Goal: Task Accomplishment & Management: Use online tool/utility

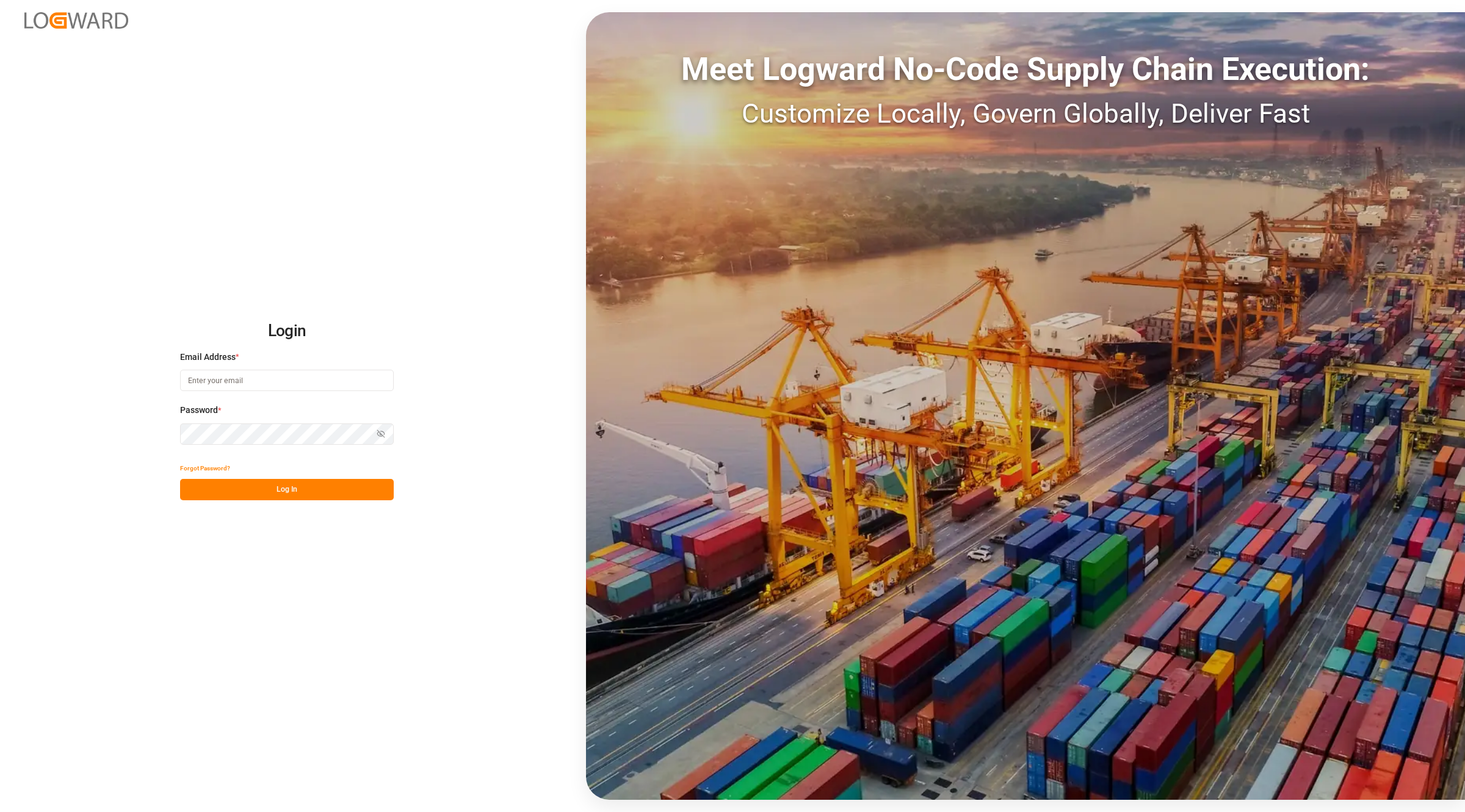
click at [352, 385] on input at bounding box center [287, 381] width 214 height 22
type input "[PERSON_NAME][EMAIL_ADDRESS][PERSON_NAME][DOMAIN_NAME]"
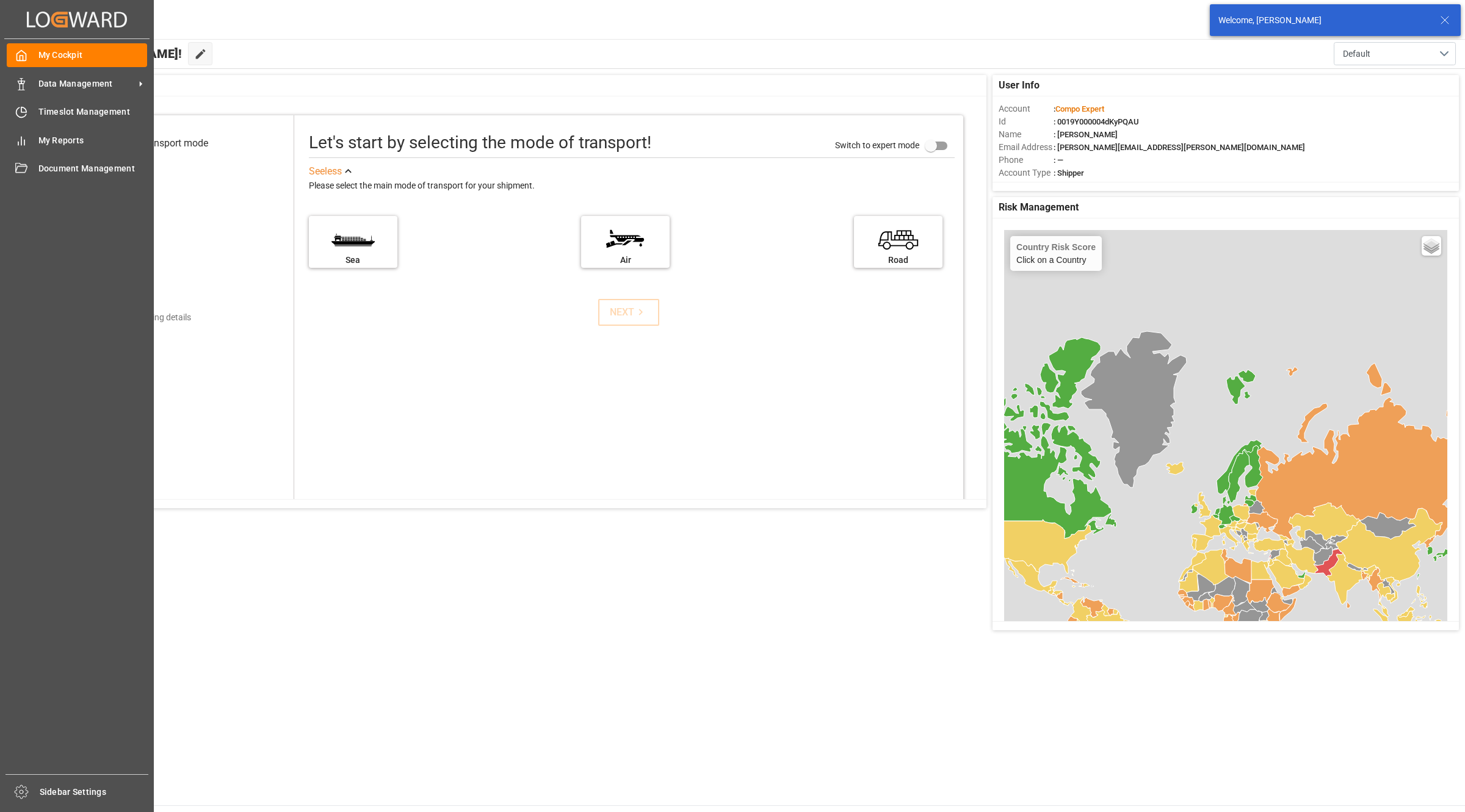
click at [57, 125] on div "My Cockpit My Cockpit Data Management Data Management Timeslot Management Times…" at bounding box center [77, 406] width 146 height 735
click at [75, 117] on span "Timeslot Management" at bounding box center [93, 111] width 110 height 13
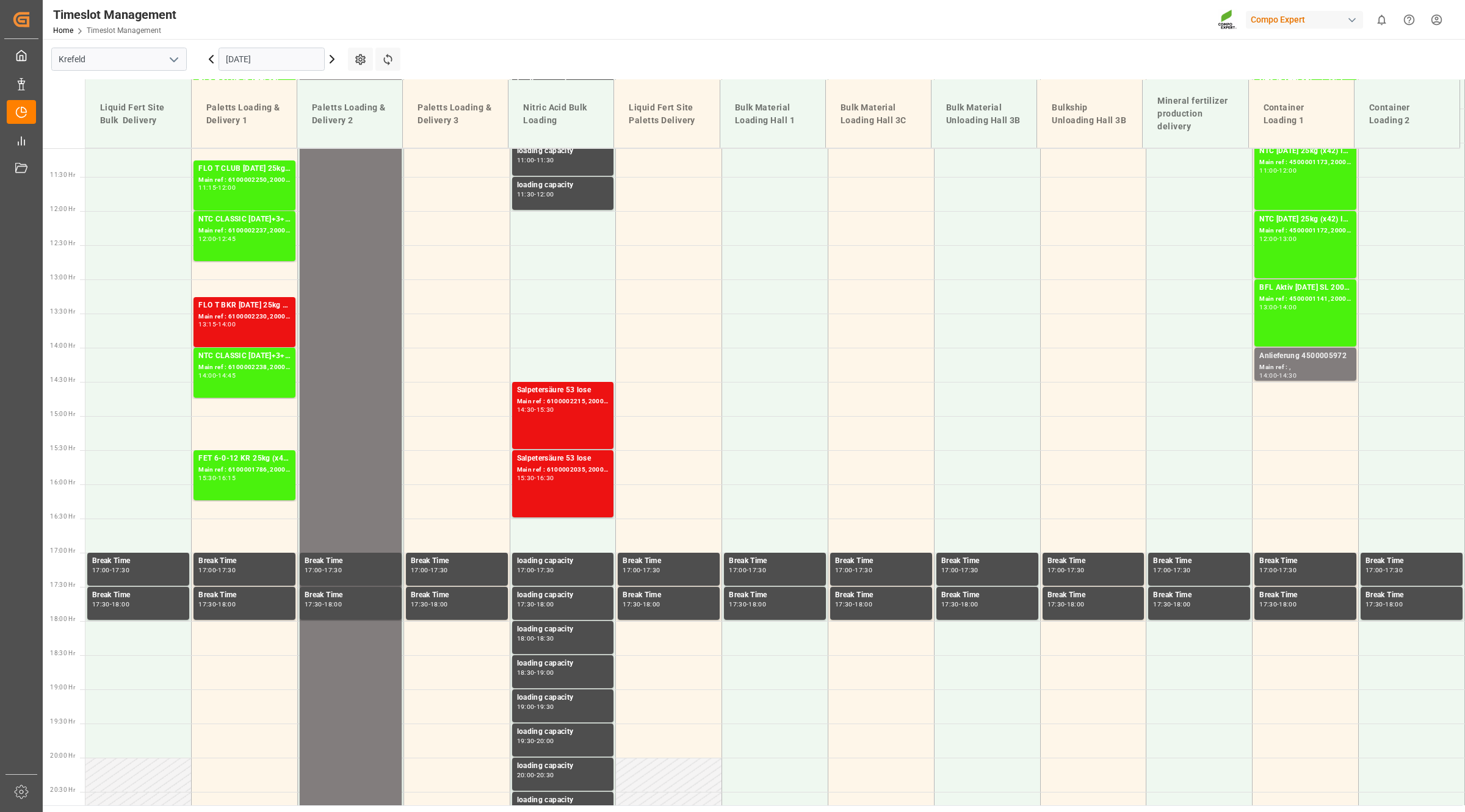
scroll to position [752, 0]
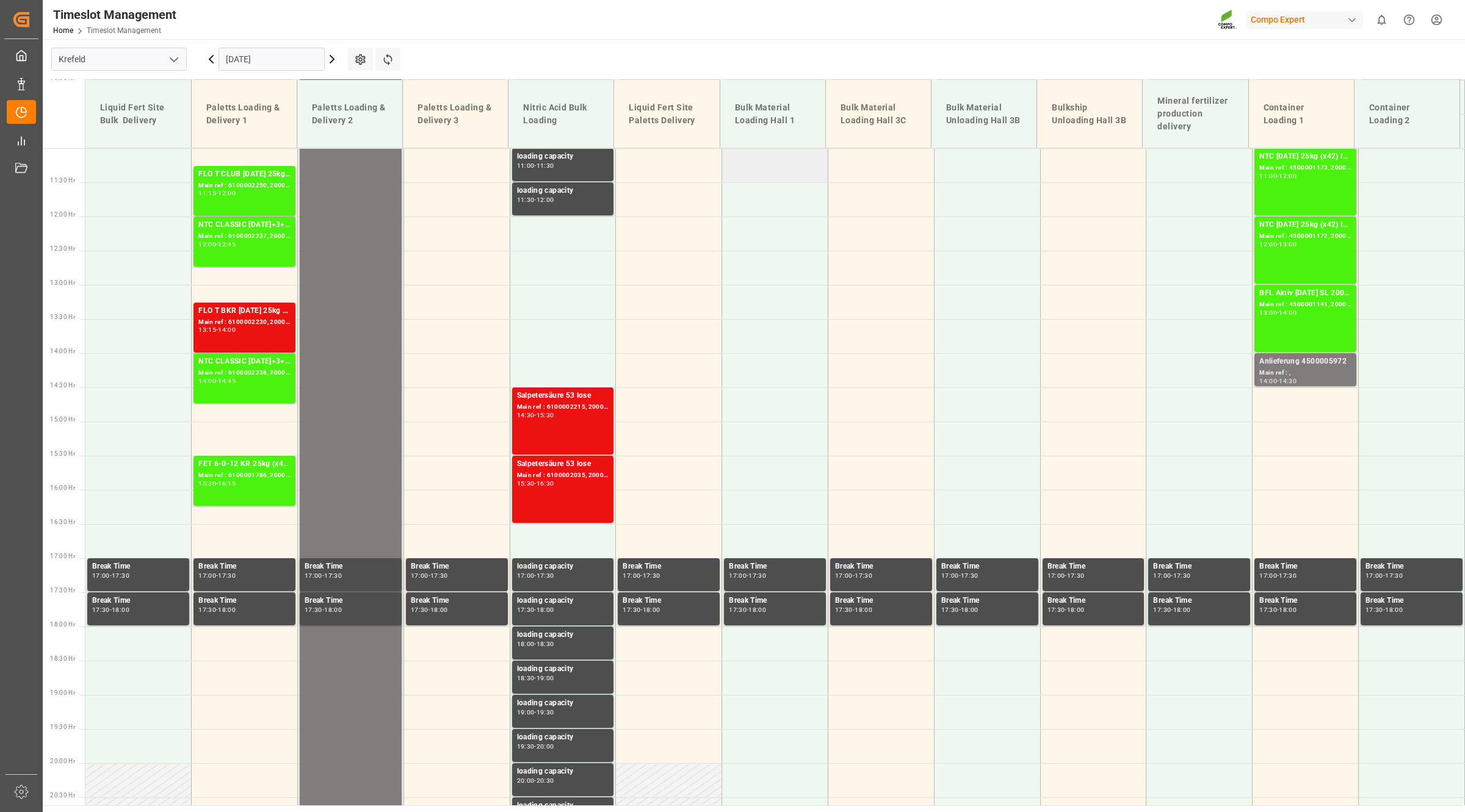
click at [766, 151] on td at bounding box center [775, 165] width 106 height 34
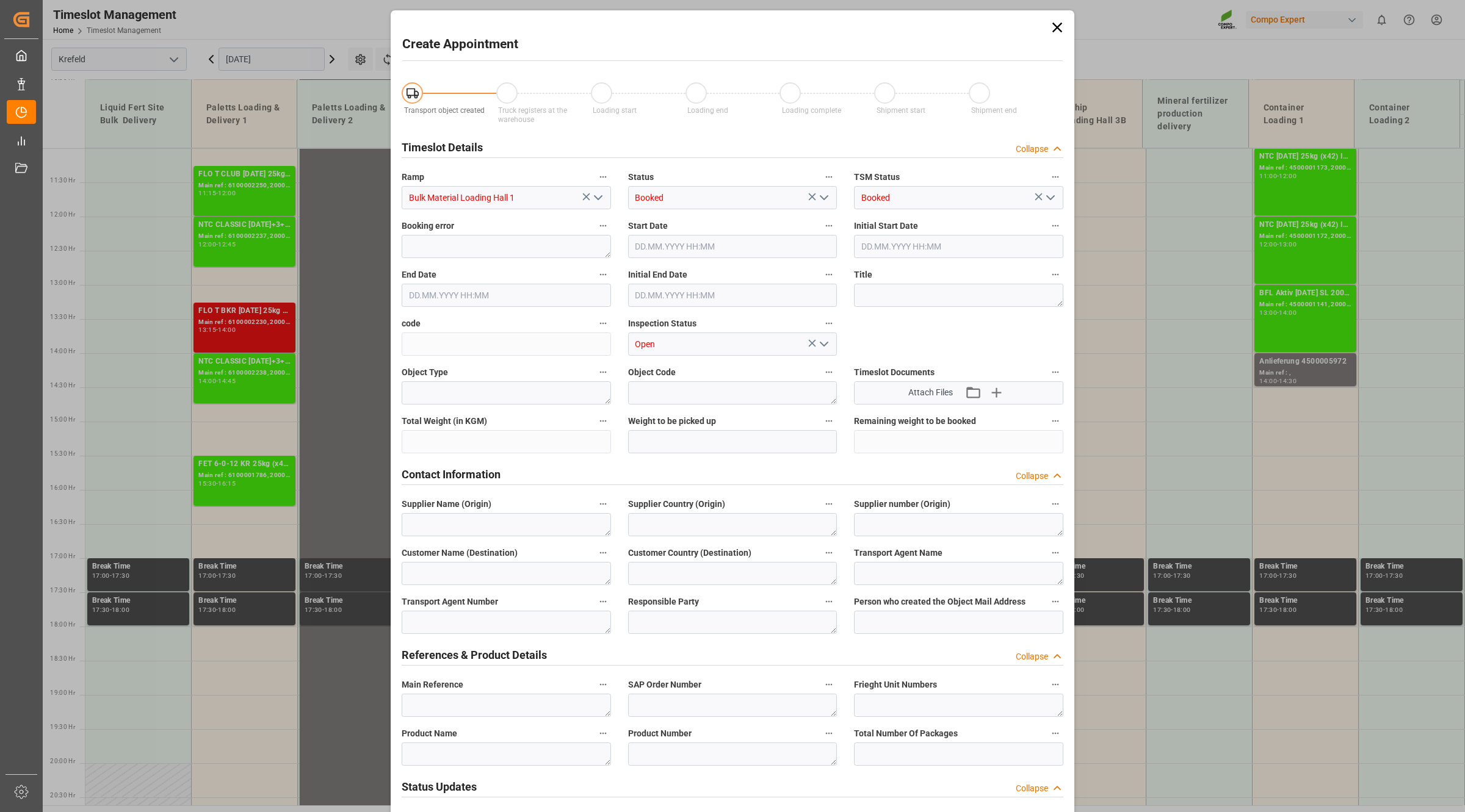
type input "[DATE] 11:00"
type input "[DATE] 11:30"
click at [1057, 31] on icon at bounding box center [1057, 27] width 17 height 17
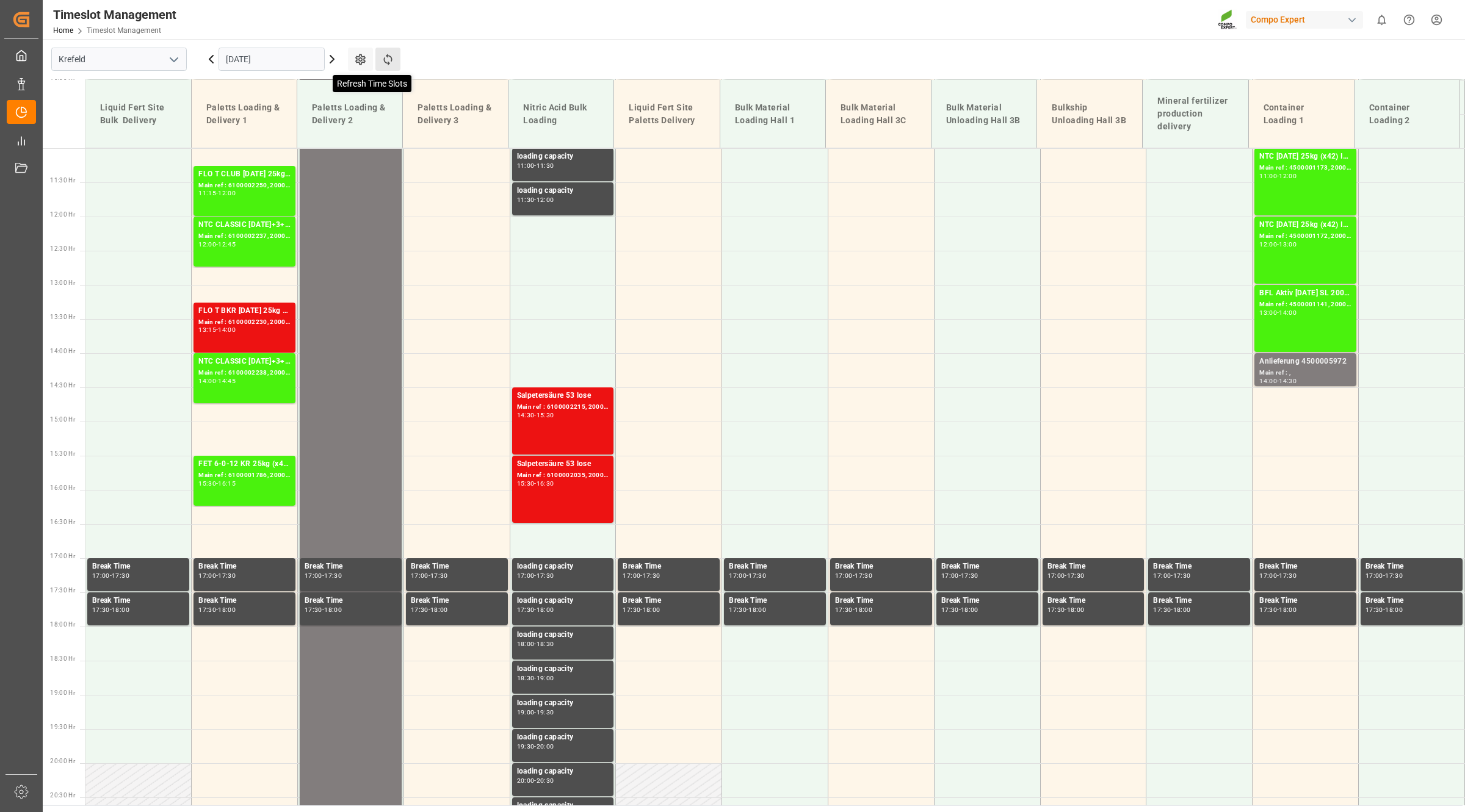
click at [388, 60] on icon at bounding box center [387, 59] width 13 height 13
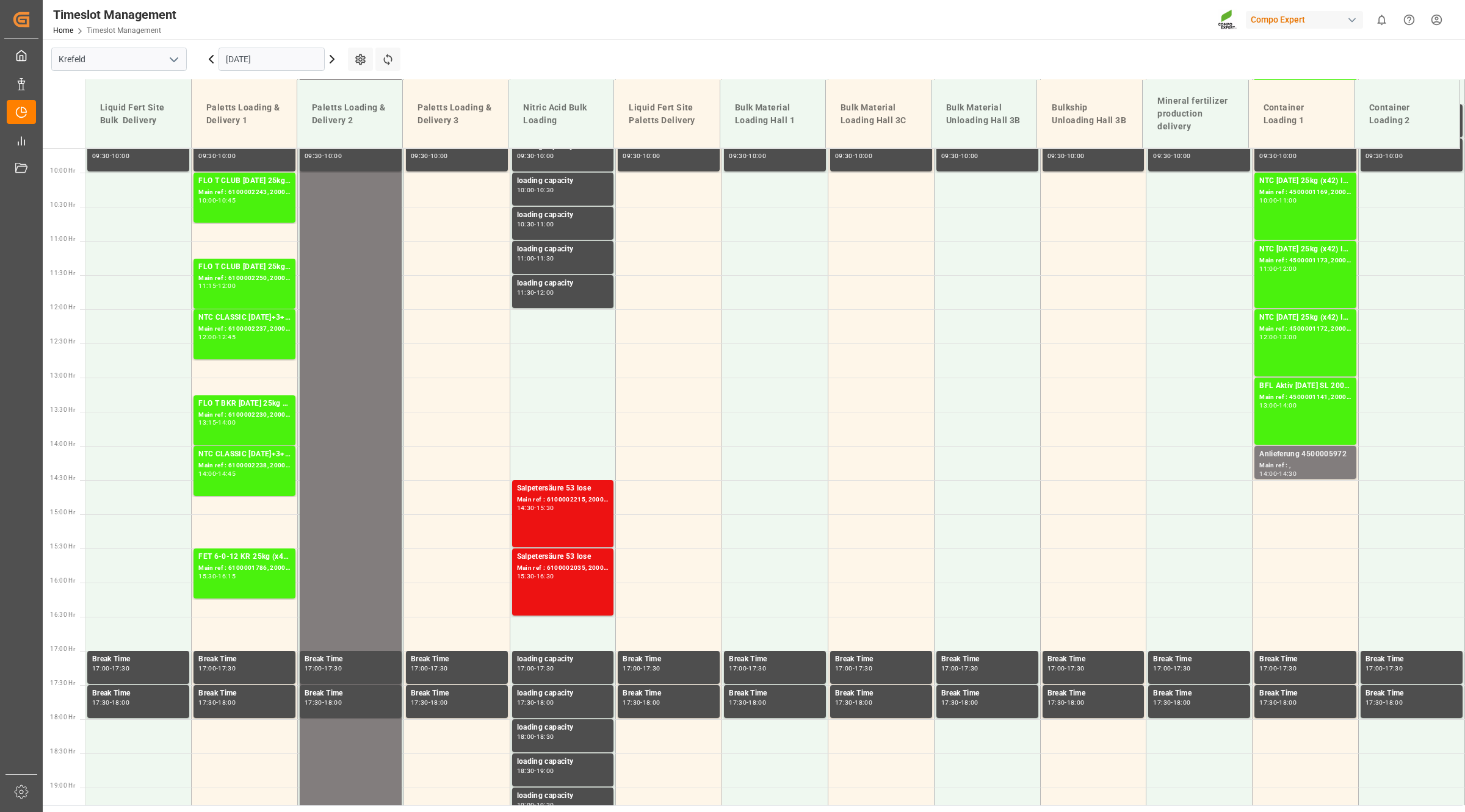
scroll to position [562, 0]
